Goal: Task Accomplishment & Management: Use online tool/utility

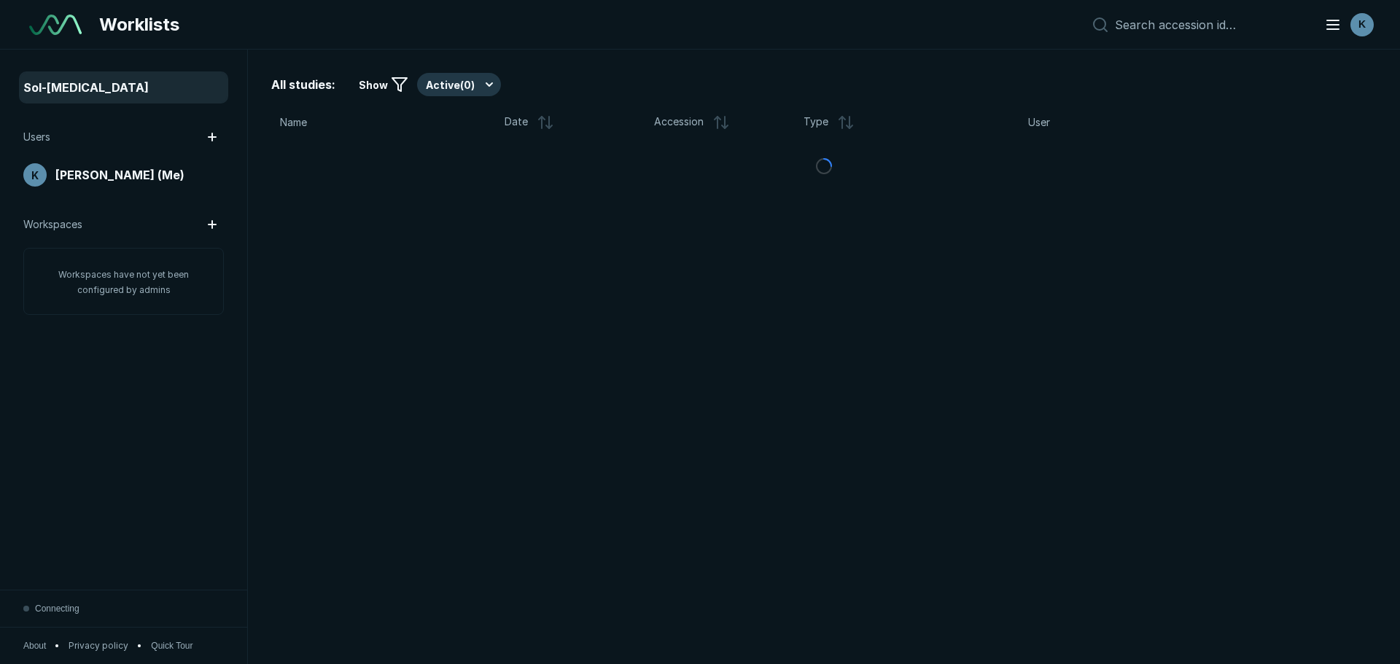
scroll to position [4376, 6825]
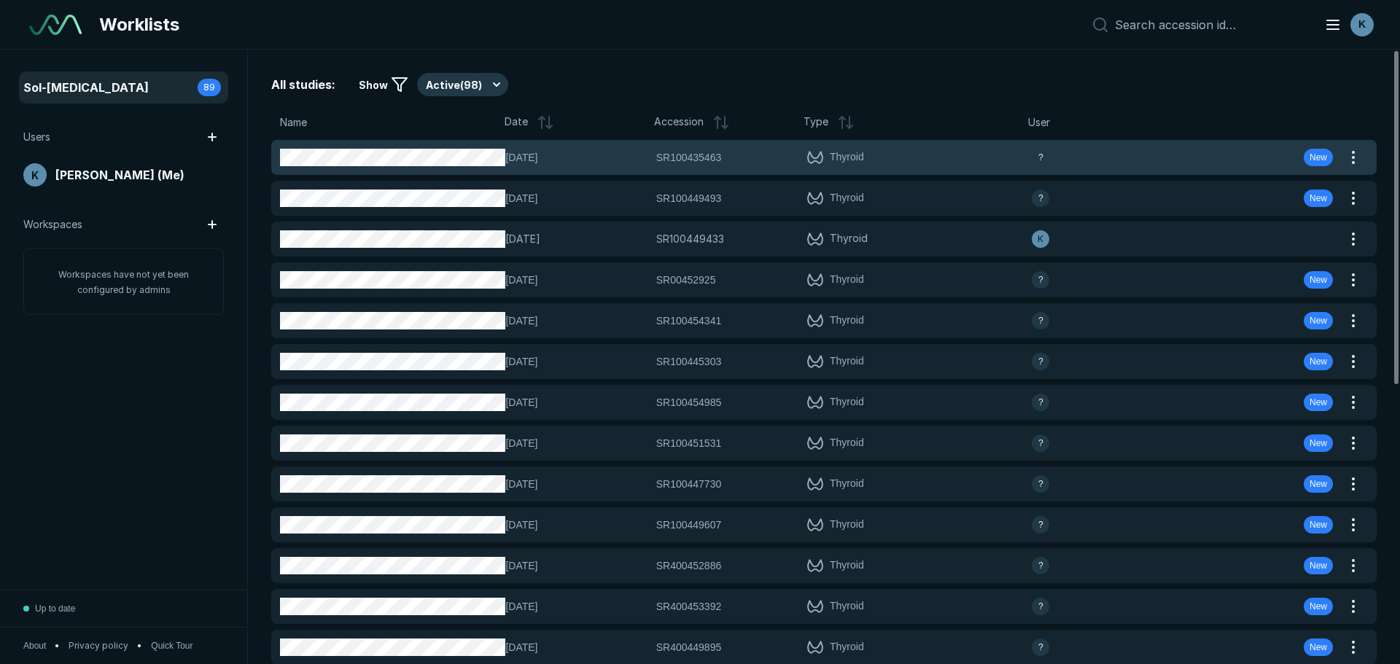
click at [540, 160] on span "[DATE]" at bounding box center [575, 157] width 141 height 16
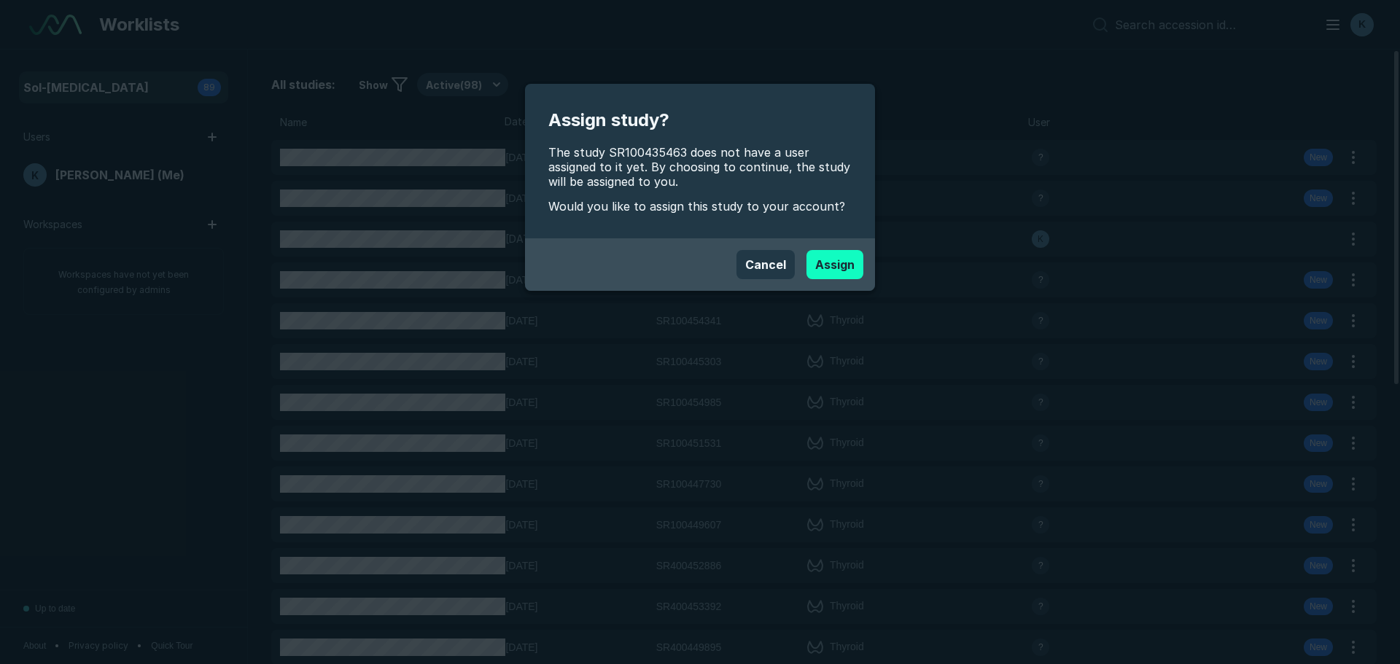
click at [839, 261] on button "Assign" at bounding box center [834, 264] width 57 height 29
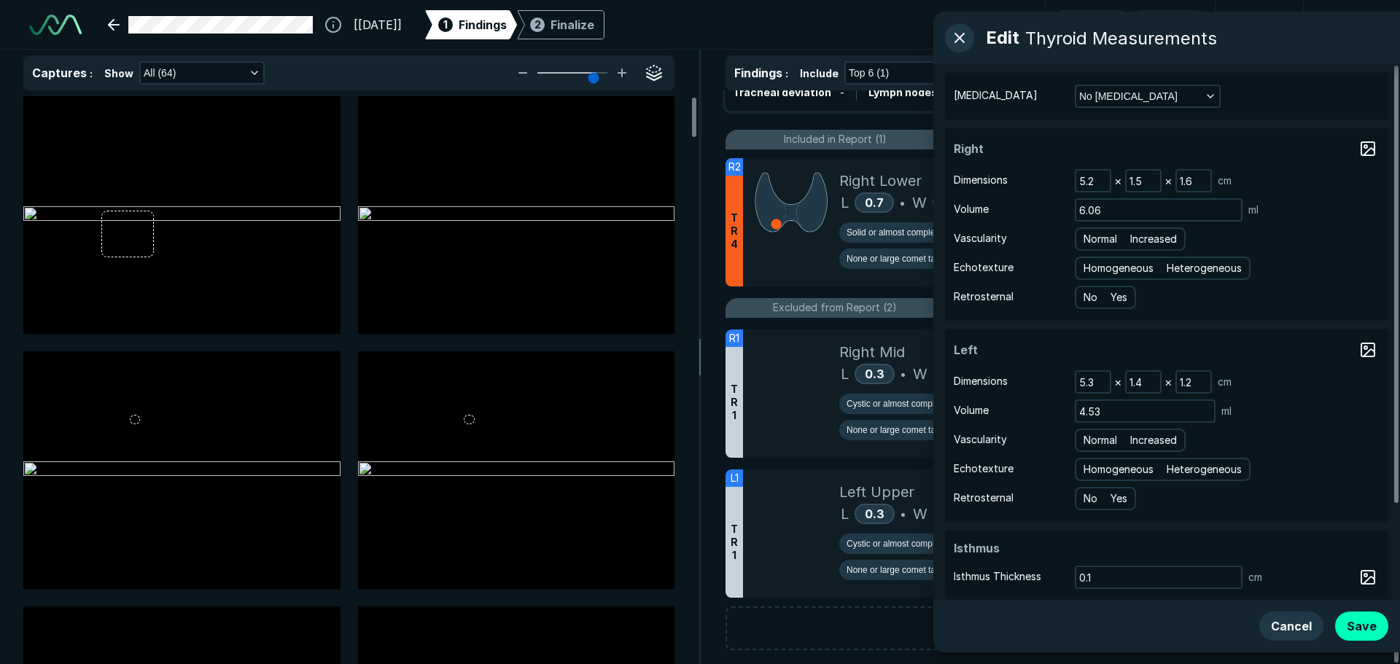
scroll to position [321, 0]
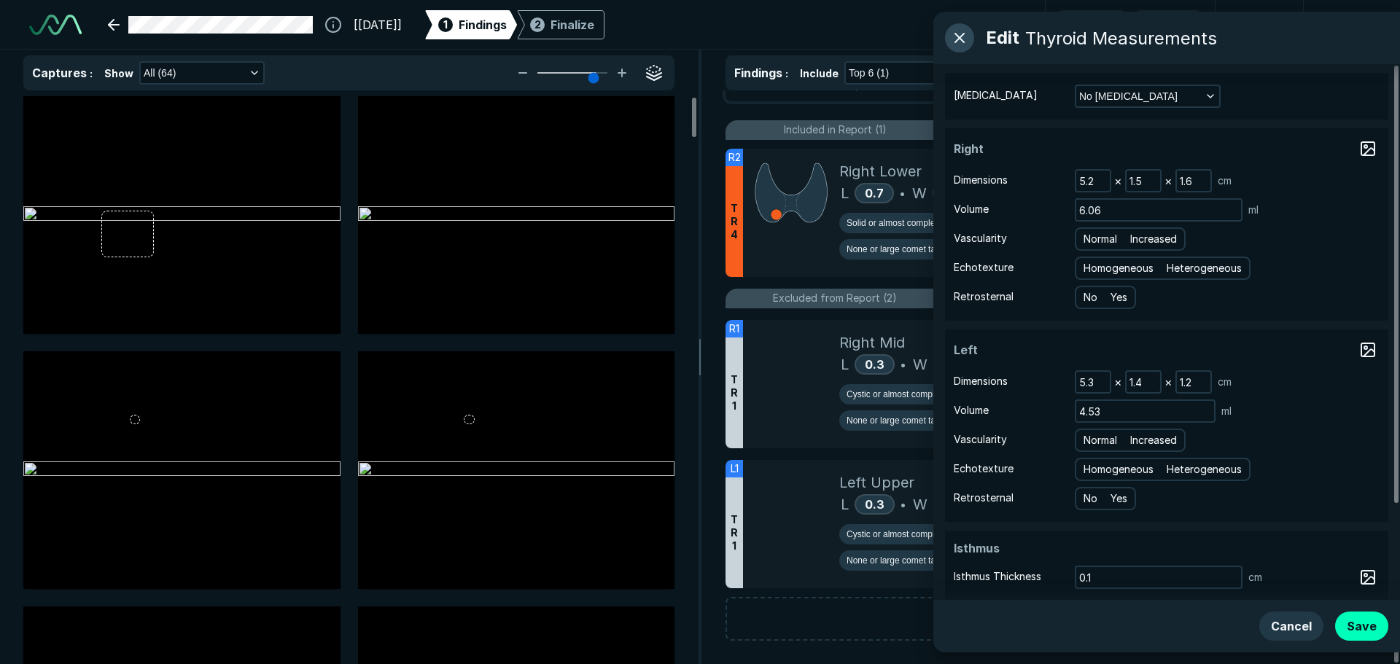
click at [960, 39] on button "button" at bounding box center [959, 37] width 29 height 29
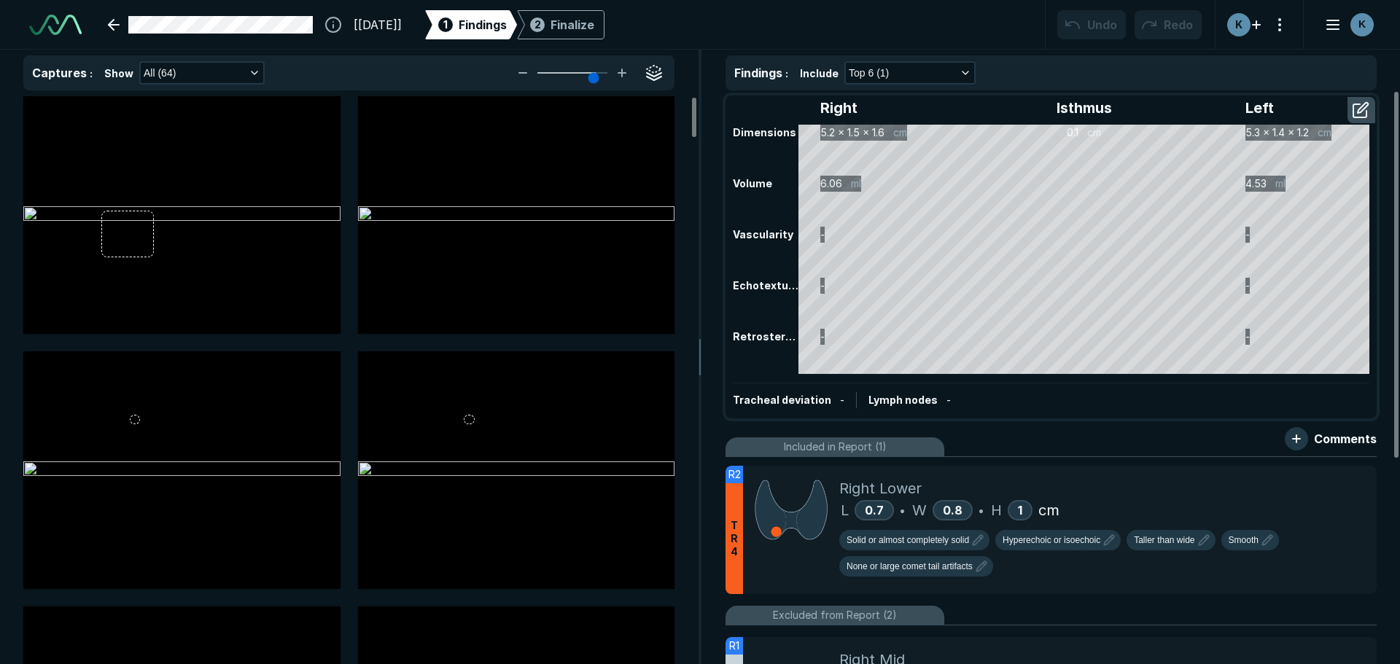
scroll to position [0, 0]
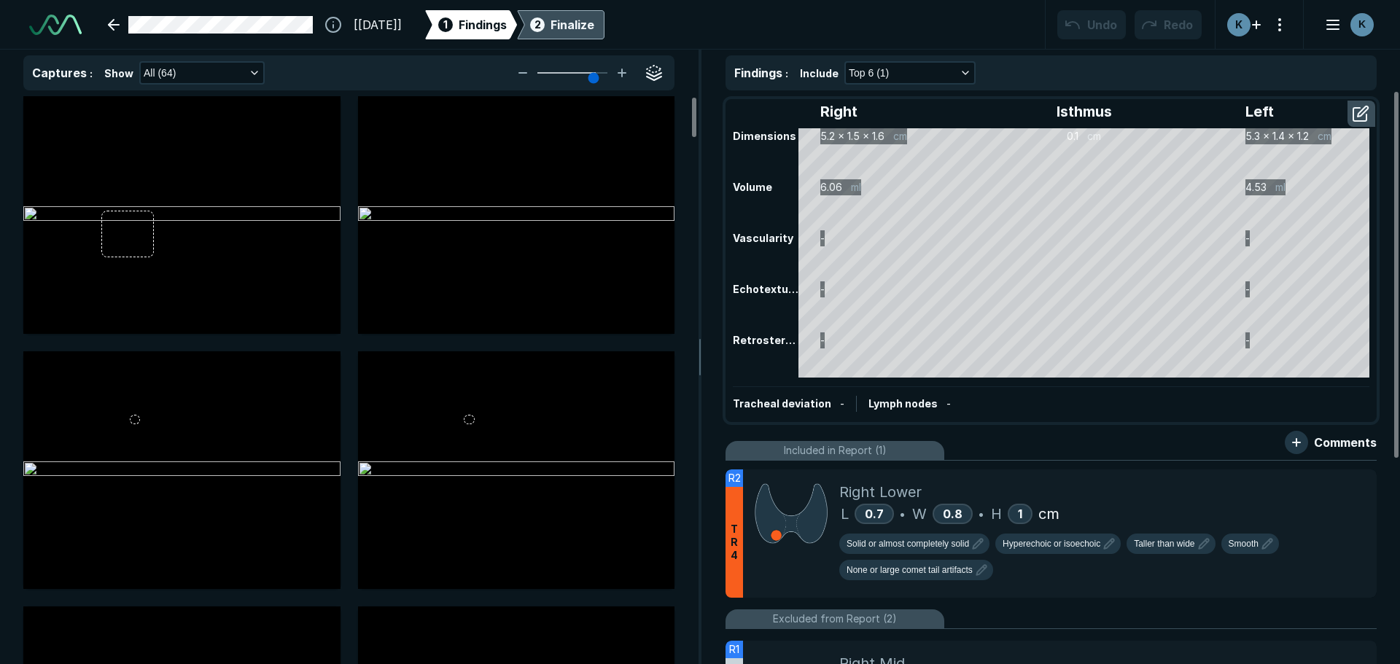
click at [594, 26] on div "Finalize" at bounding box center [573, 24] width 44 height 17
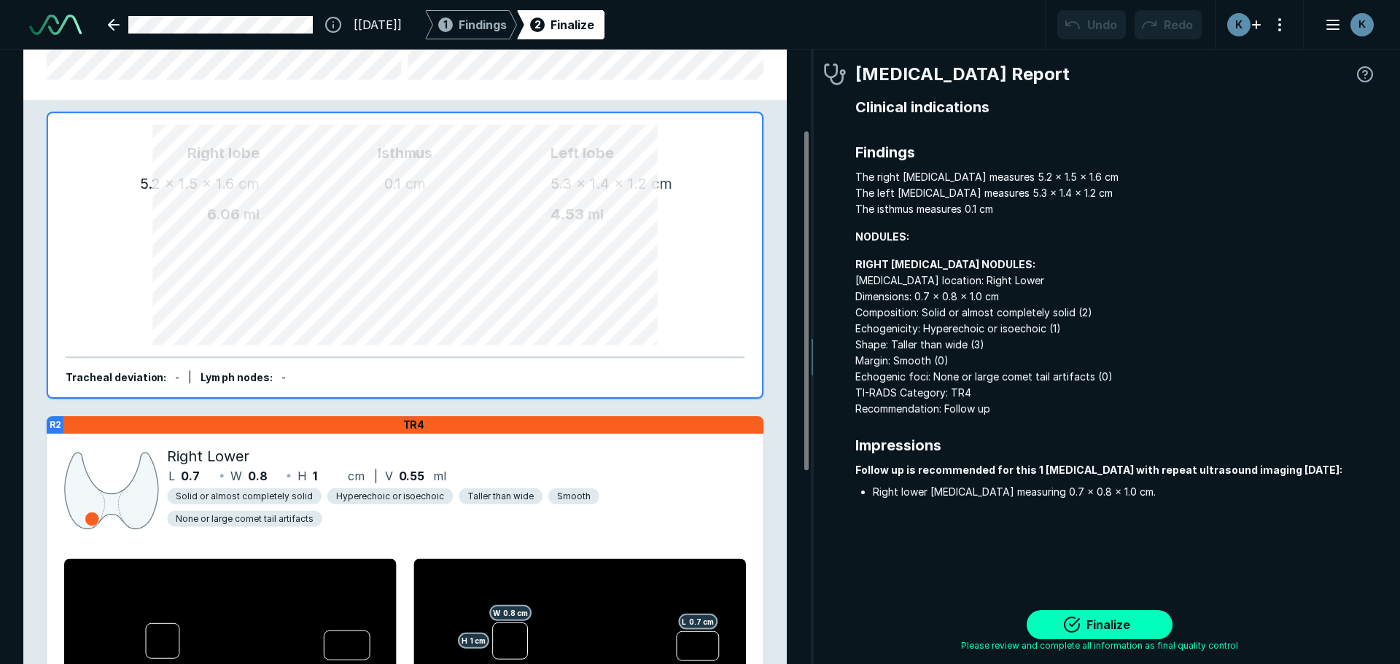
scroll to position [219, 0]
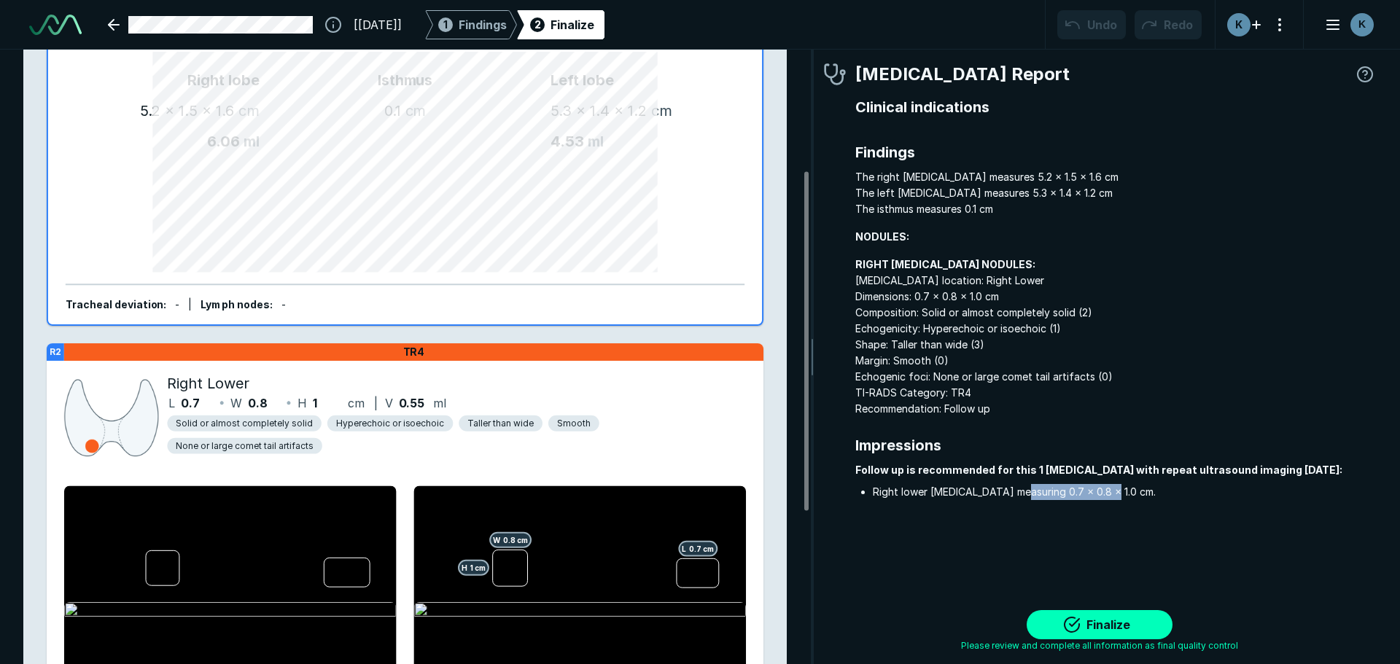
drag, startPoint x: 1170, startPoint y: 483, endPoint x: 1019, endPoint y: 481, distance: 151.7
click at [1019, 481] on div "Follow up is recommended for this 1 [MEDICAL_DATA] with repeat ultrasound imagi…" at bounding box center [1115, 481] width 521 height 38
click at [1058, 489] on li "Right lower [MEDICAL_DATA] measuring 0.7 x 0.8 x 1.0 cm." at bounding box center [1125, 492] width 504 height 16
click at [1068, 355] on span "RIGHT [MEDICAL_DATA] NODULES: [MEDICAL_DATA] location: Right Lower Dimensions: …" at bounding box center [1115, 337] width 521 height 160
click at [1003, 384] on span "RIGHT [MEDICAL_DATA] NODULES: [MEDICAL_DATA] location: Right Lower Dimensions: …" at bounding box center [1115, 337] width 521 height 160
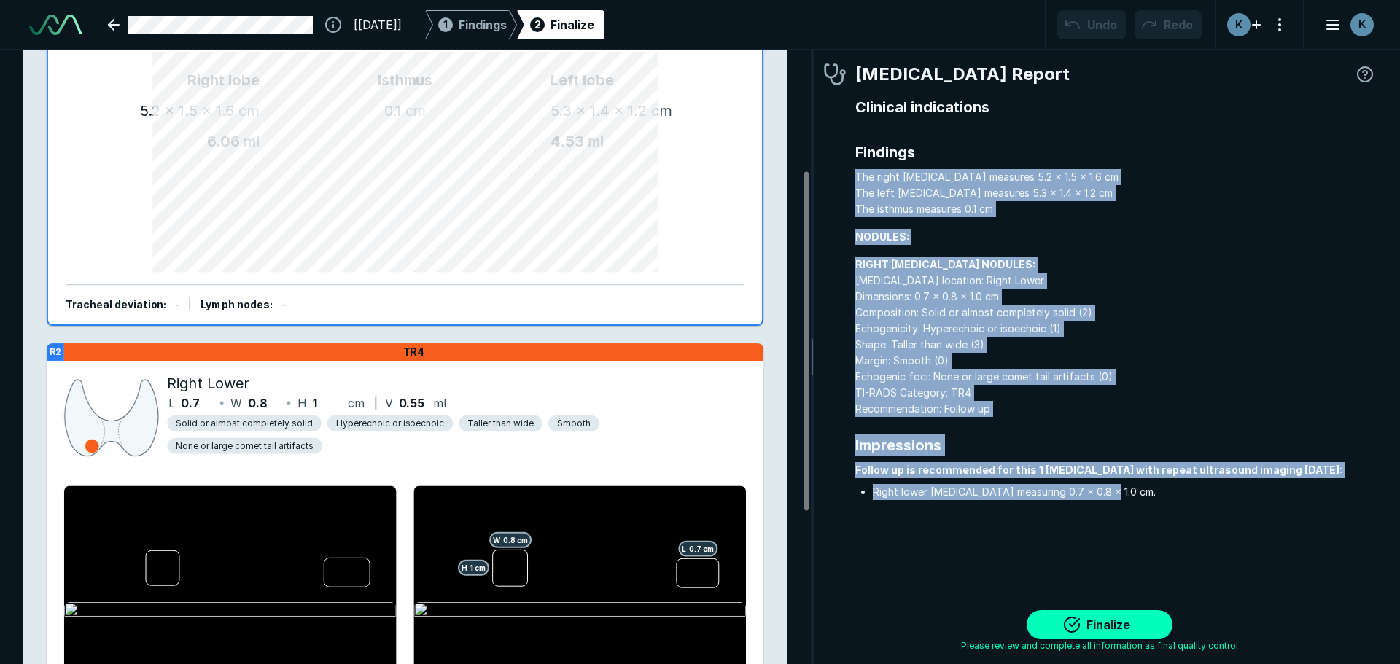
drag, startPoint x: 1136, startPoint y: 496, endPoint x: 849, endPoint y: 171, distance: 433.4
click at [849, 171] on div "[MEDICAL_DATA] Report Clinical indications Findings The right [MEDICAL_DATA] me…" at bounding box center [1099, 296] width 553 height 471
copy div "The right [MEDICAL_DATA] measures 5.2 x 1.5 x 1.6 cm The left [MEDICAL_DATA] me…"
click at [109, 18] on link at bounding box center [210, 24] width 222 height 29
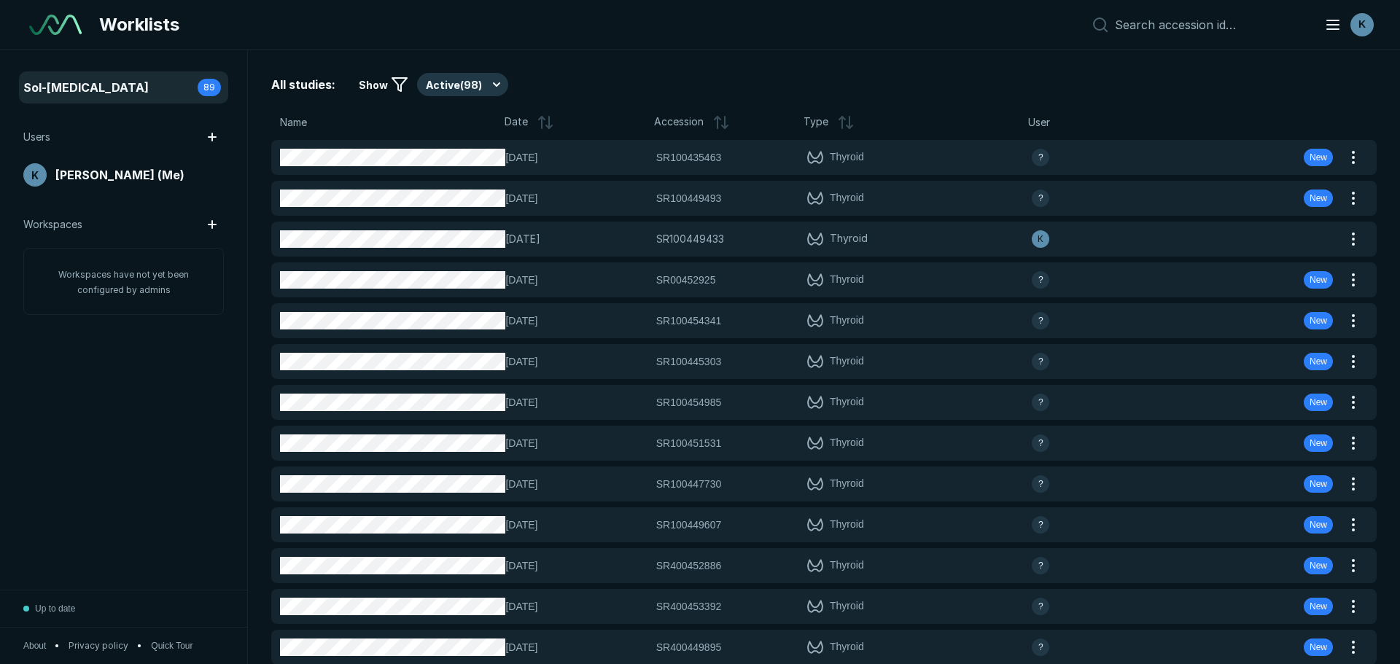
scroll to position [4376, 6825]
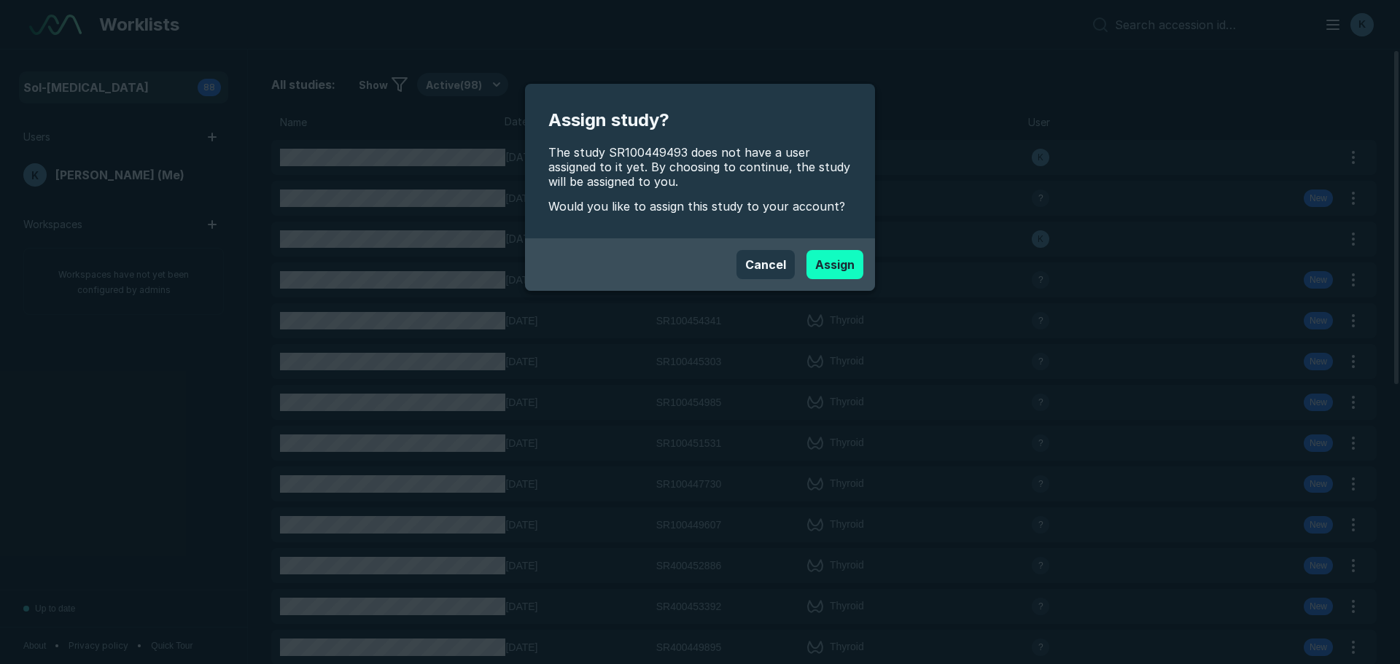
click at [834, 273] on button "Assign" at bounding box center [834, 264] width 57 height 29
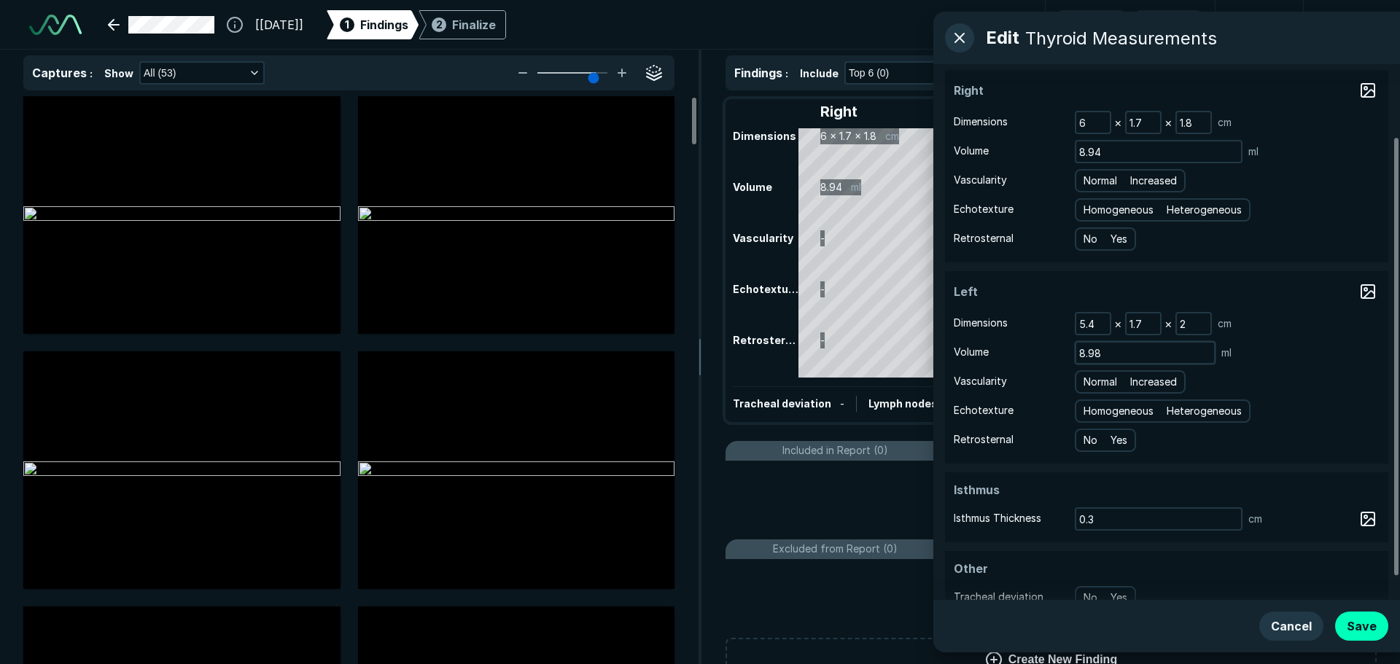
scroll to position [117, 0]
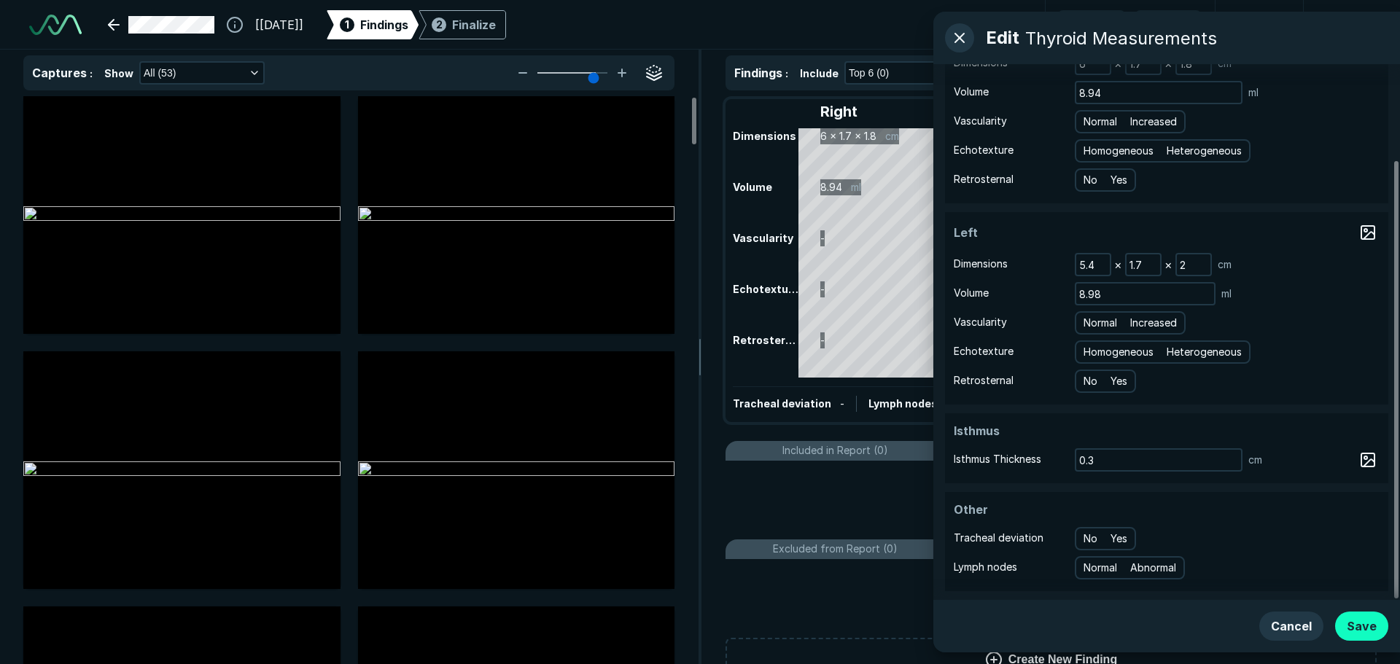
click at [1360, 619] on button "Save" at bounding box center [1361, 626] width 53 height 29
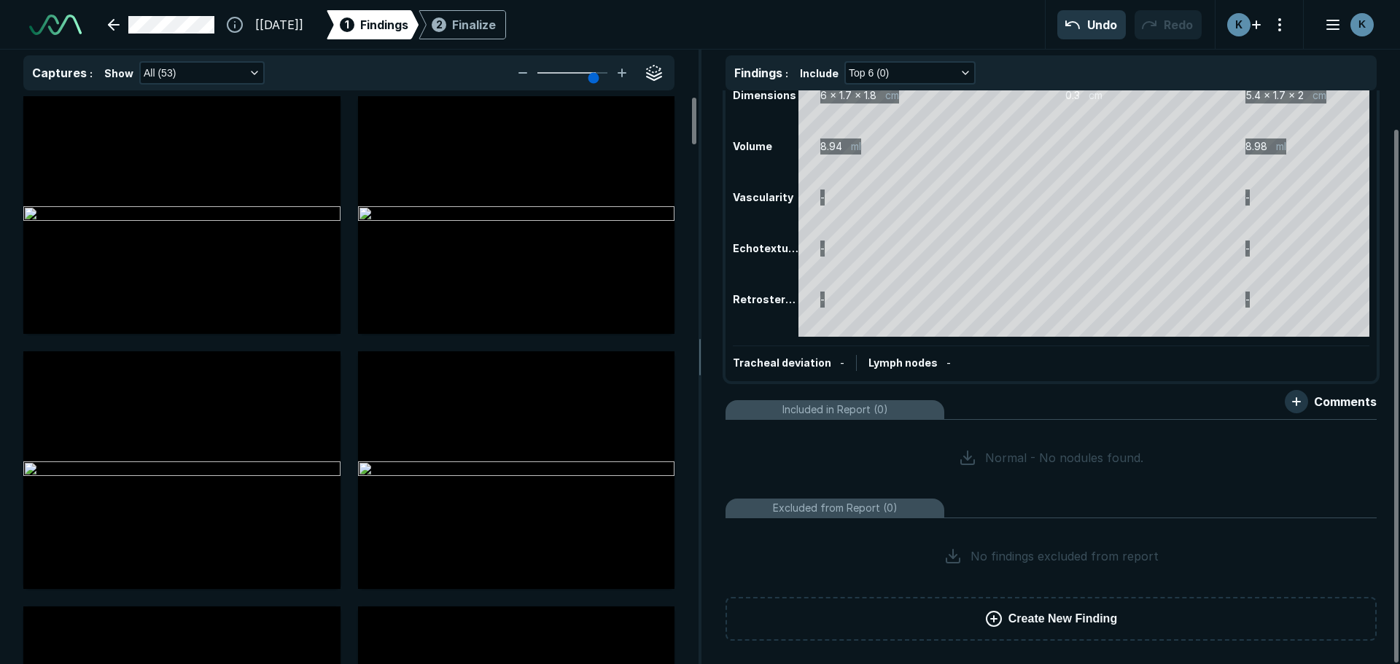
scroll to position [0, 0]
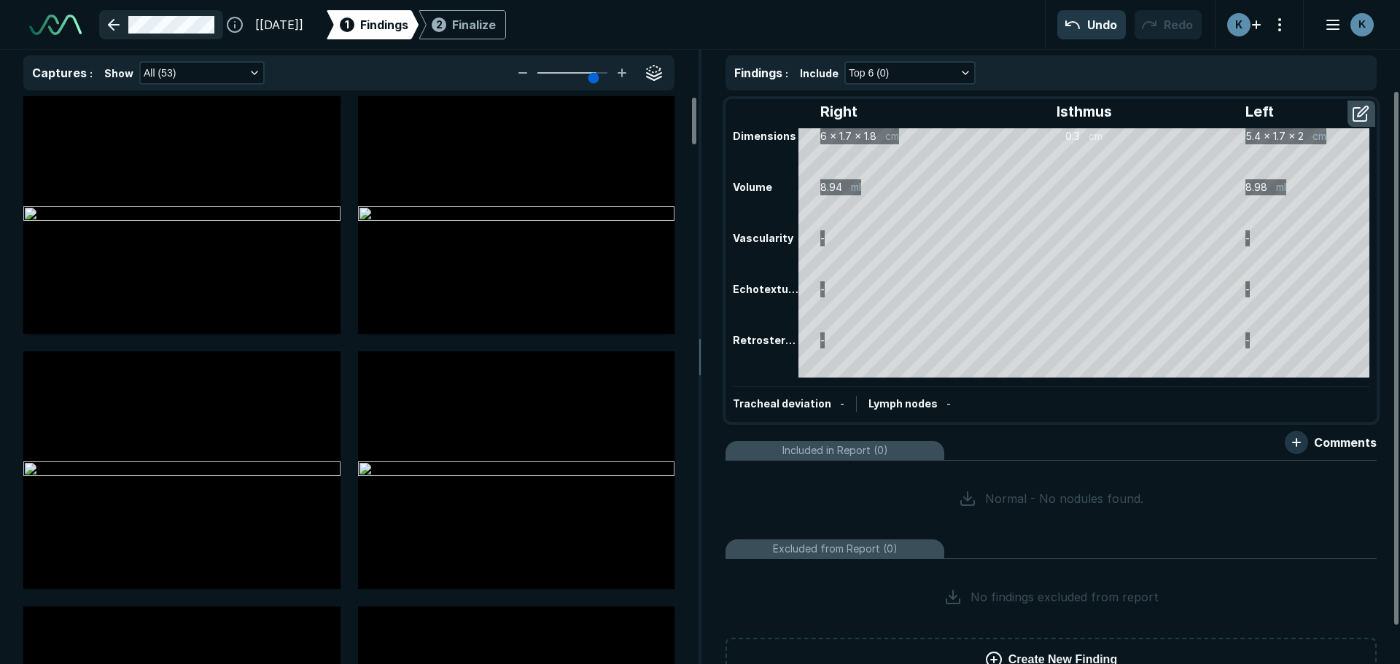
click at [114, 18] on link at bounding box center [161, 24] width 124 height 29
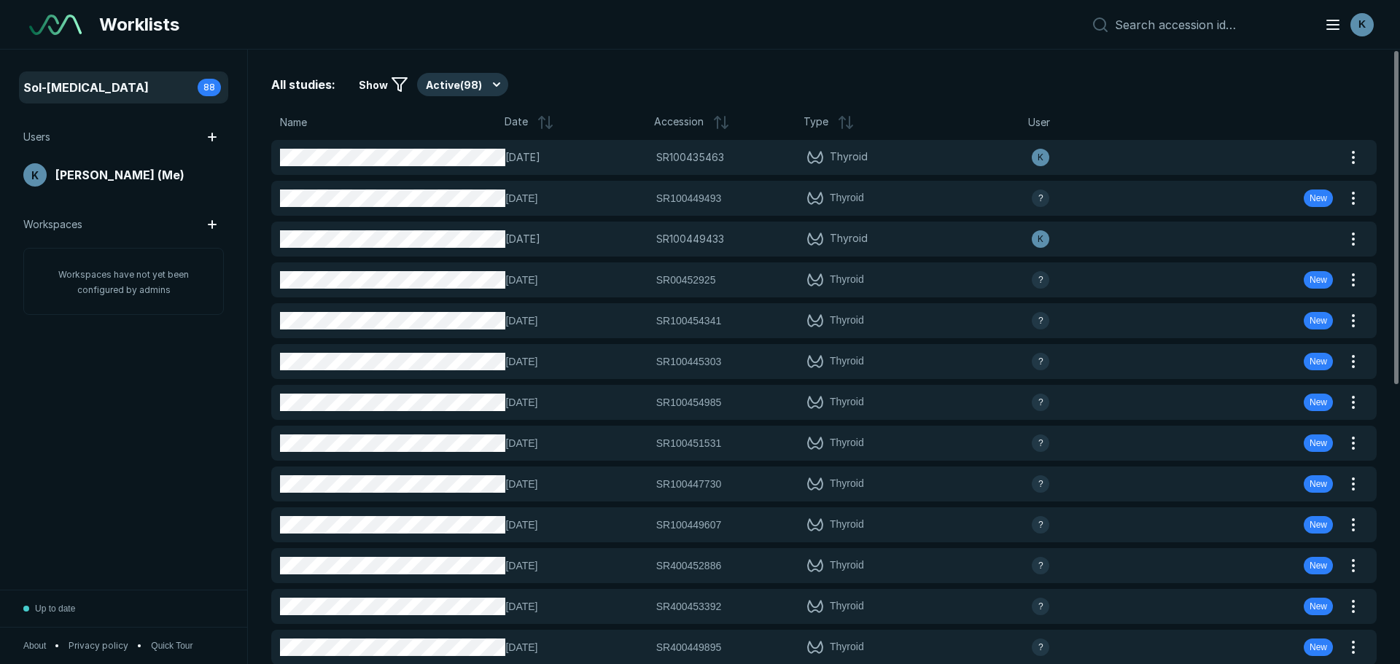
scroll to position [4376, 6825]
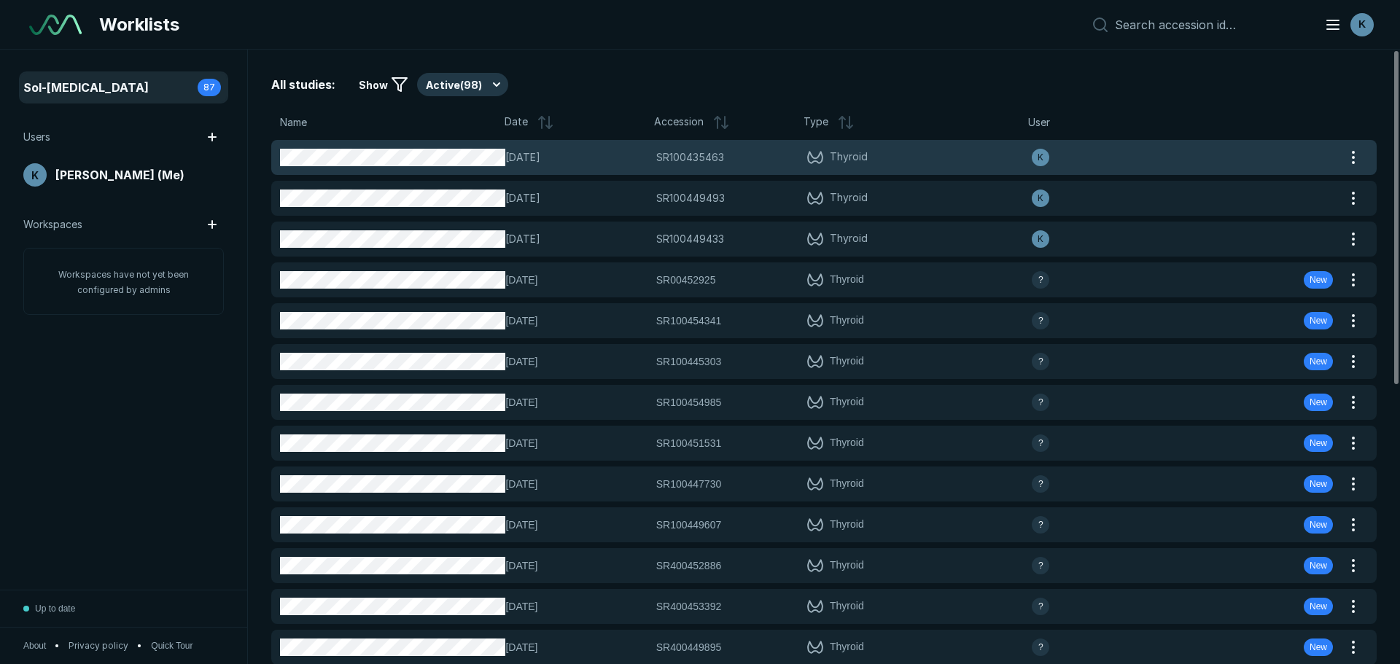
click at [634, 162] on span "[DATE]" at bounding box center [575, 157] width 141 height 16
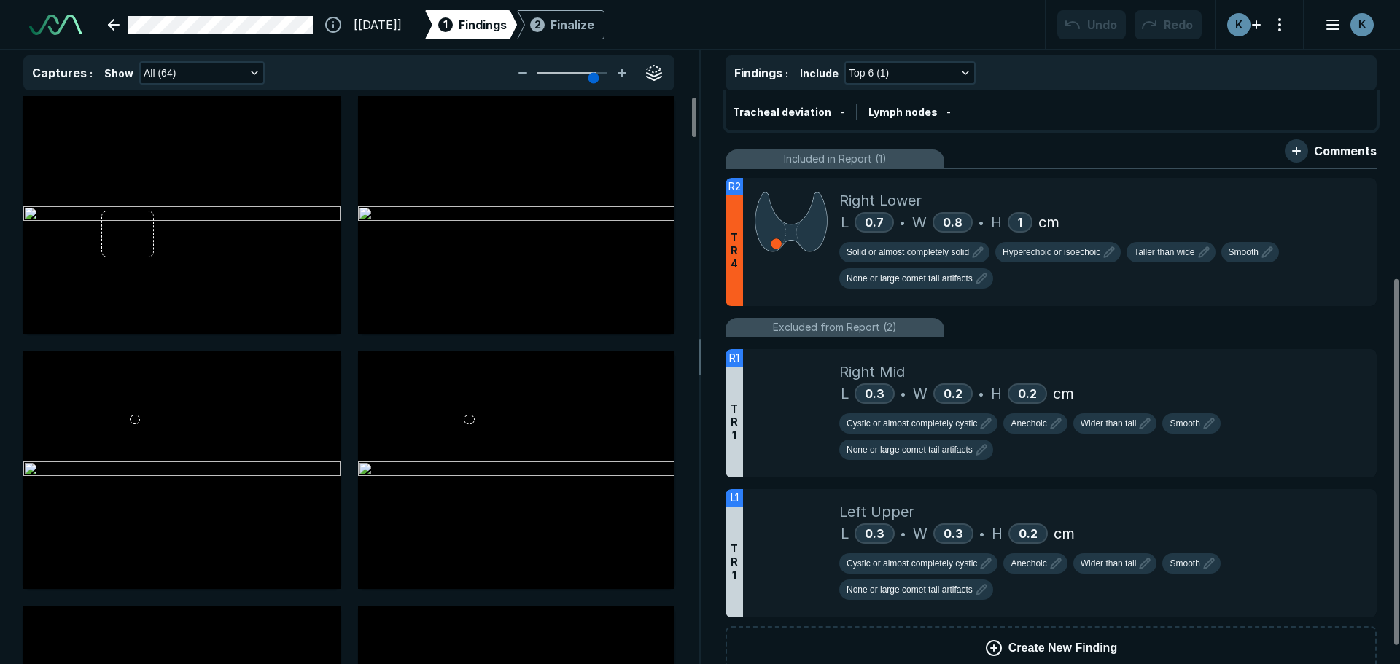
scroll to position [321, 0]
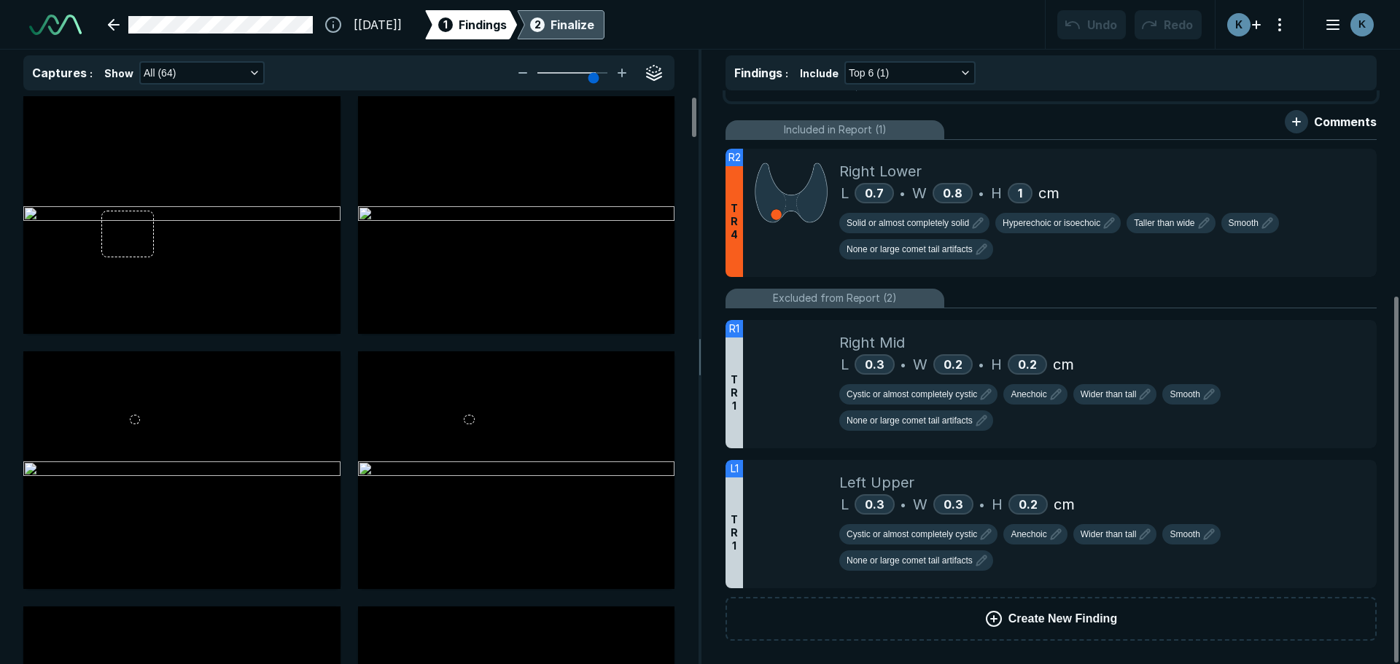
click at [594, 33] on div "Finalize" at bounding box center [573, 24] width 44 height 17
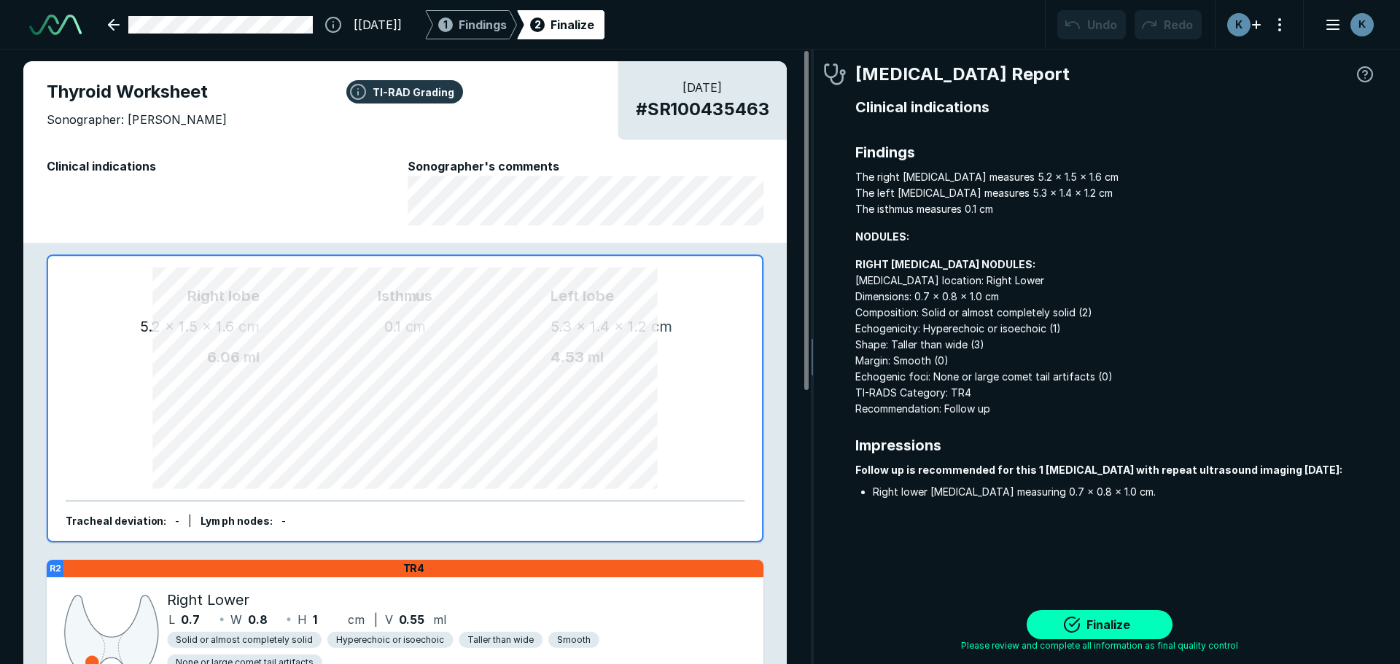
scroll to position [4556, 4341]
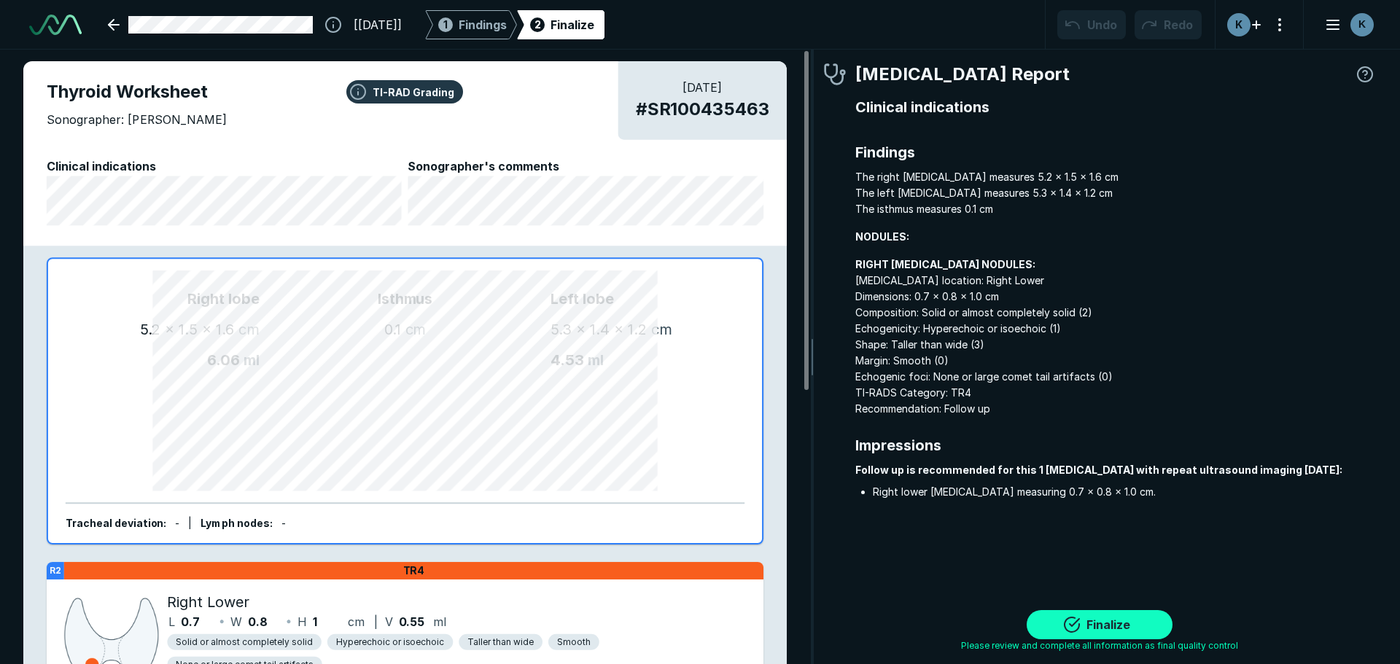
click at [1120, 621] on button "Finalize" at bounding box center [1100, 624] width 146 height 29
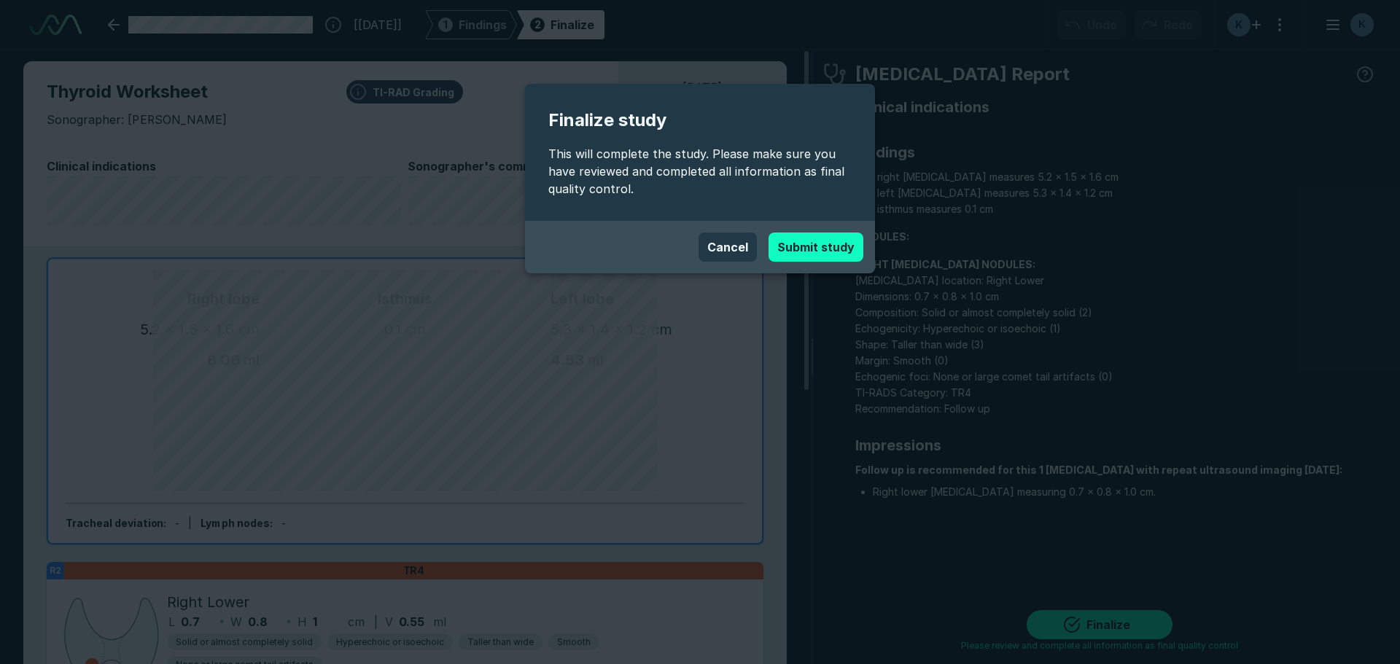
click at [790, 252] on button "Submit study" at bounding box center [816, 247] width 95 height 29
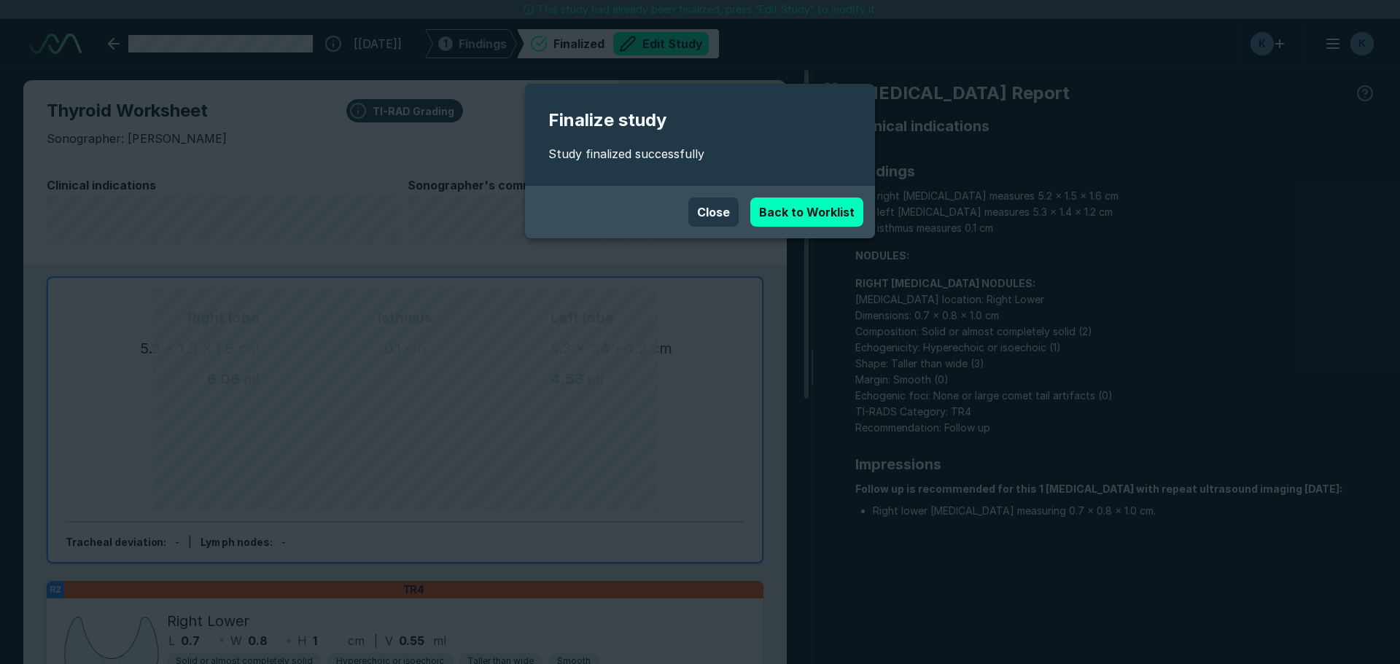
scroll to position [4524, 8174]
click at [851, 213] on link "Back to Worklist" at bounding box center [806, 212] width 113 height 29
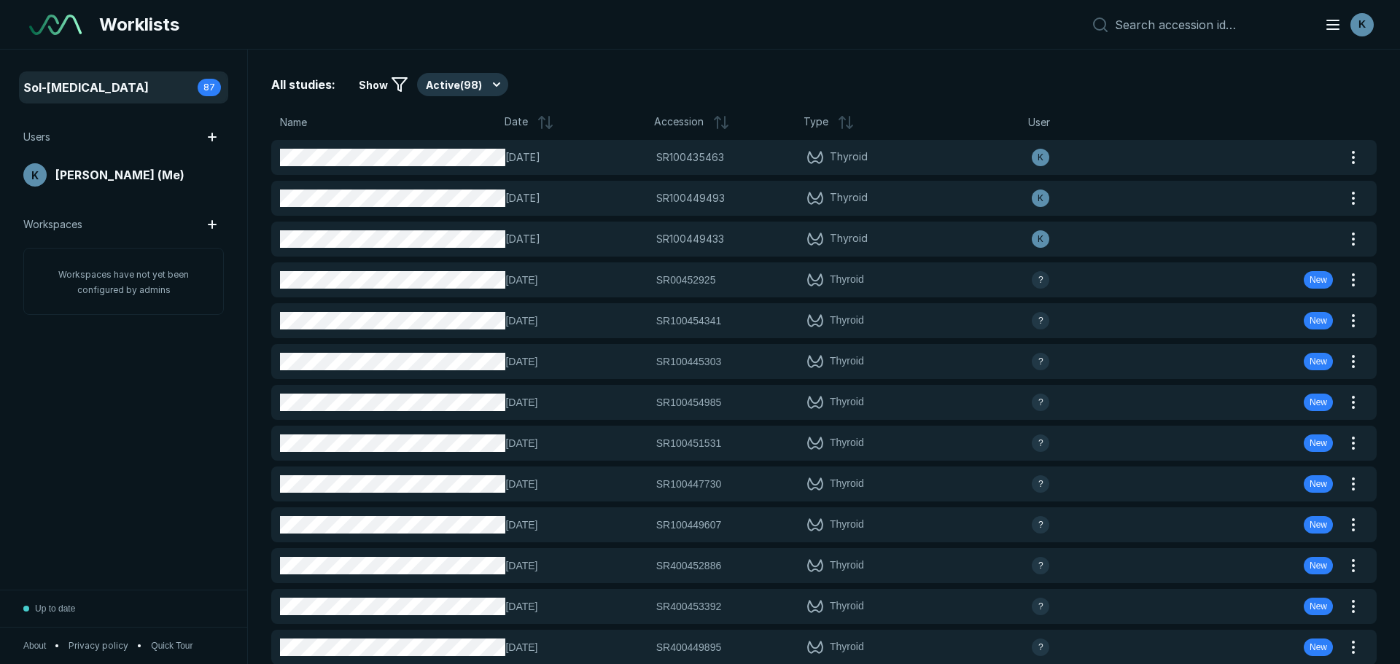
scroll to position [4376, 6825]
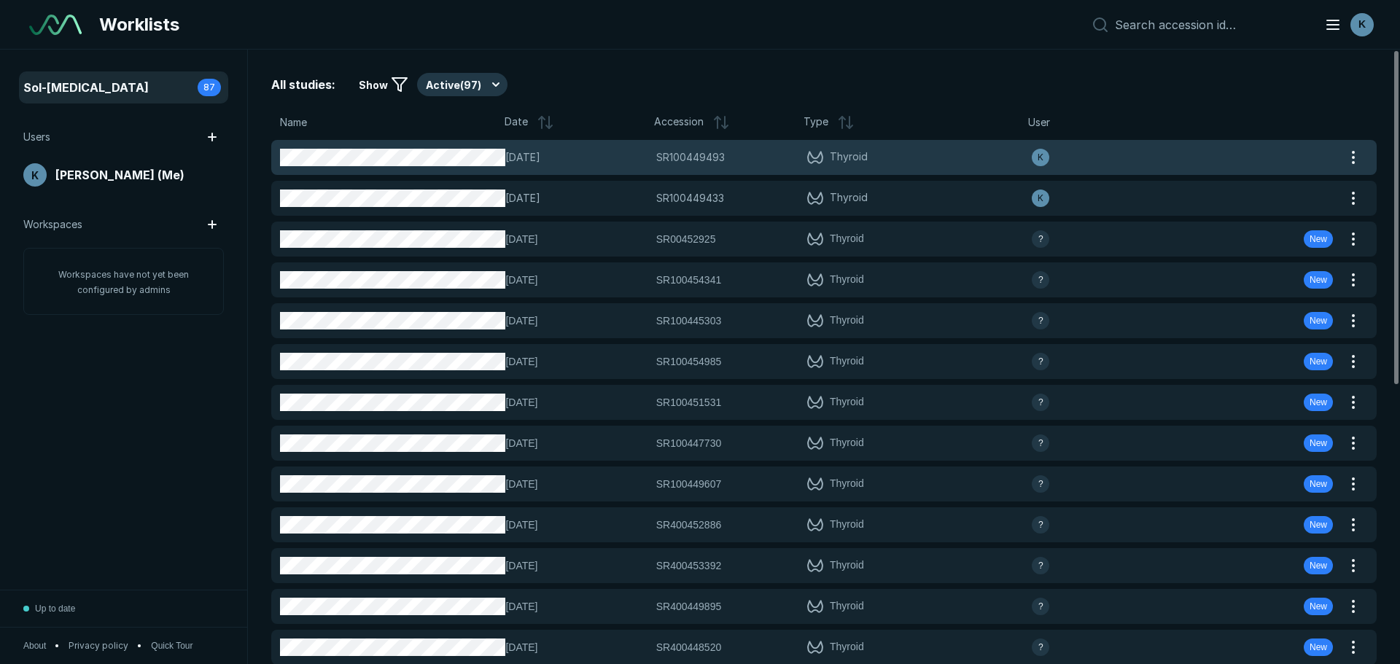
click at [911, 172] on div "[DATE] SR100449493 SR100449493 Thyroid K" at bounding box center [806, 157] width 1070 height 35
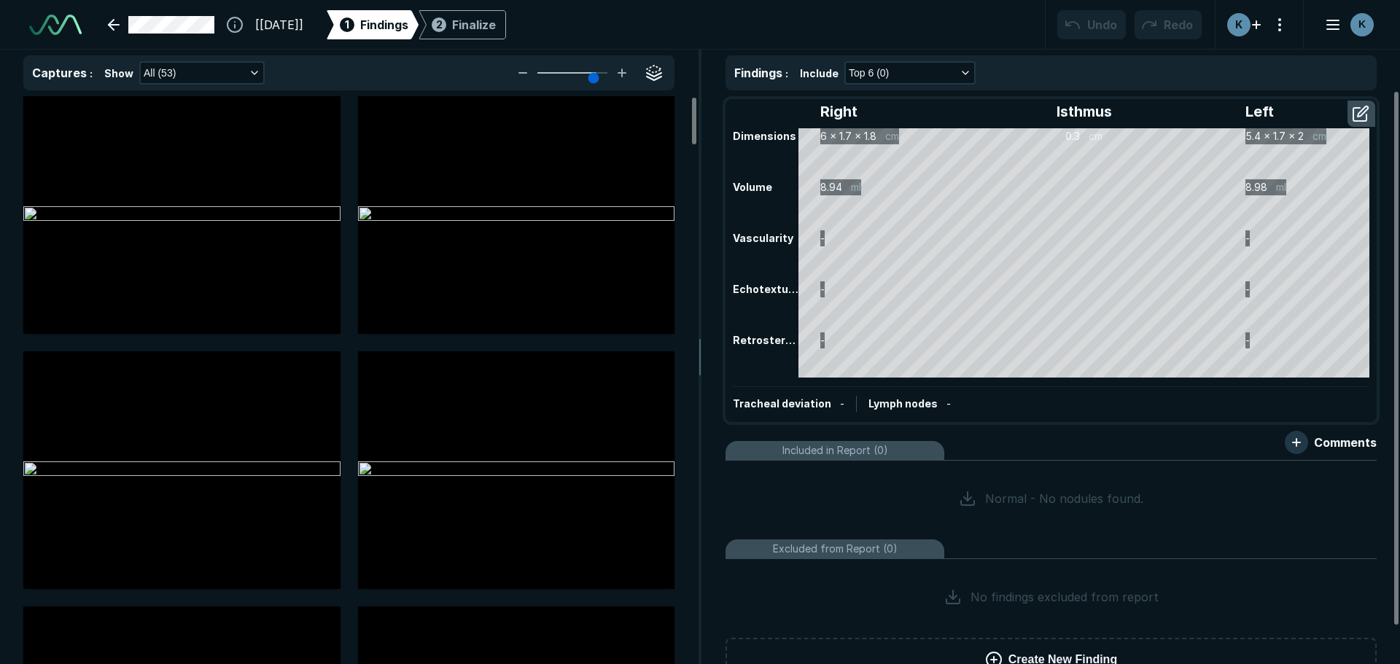
scroll to position [3283, 4791]
